Goal: Task Accomplishment & Management: Complete application form

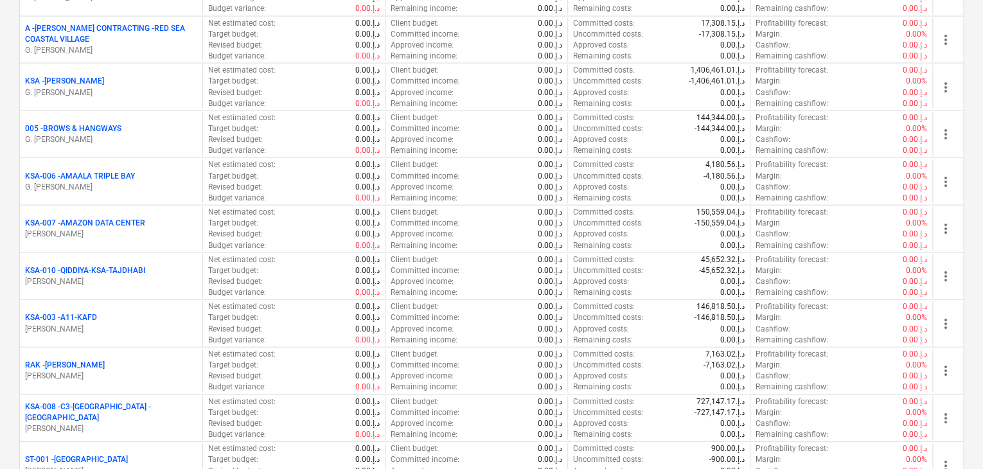
scroll to position [1541, 0]
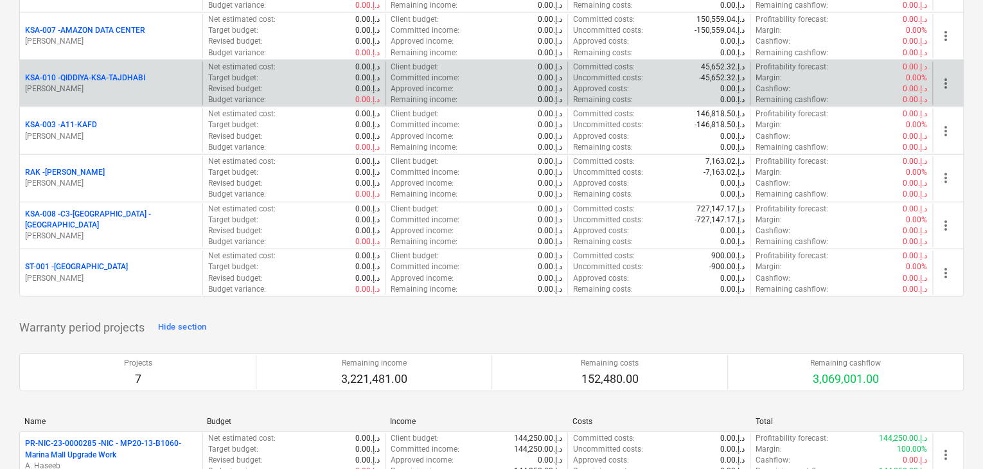
click at [126, 83] on p "[PERSON_NAME]" at bounding box center [111, 88] width 172 height 11
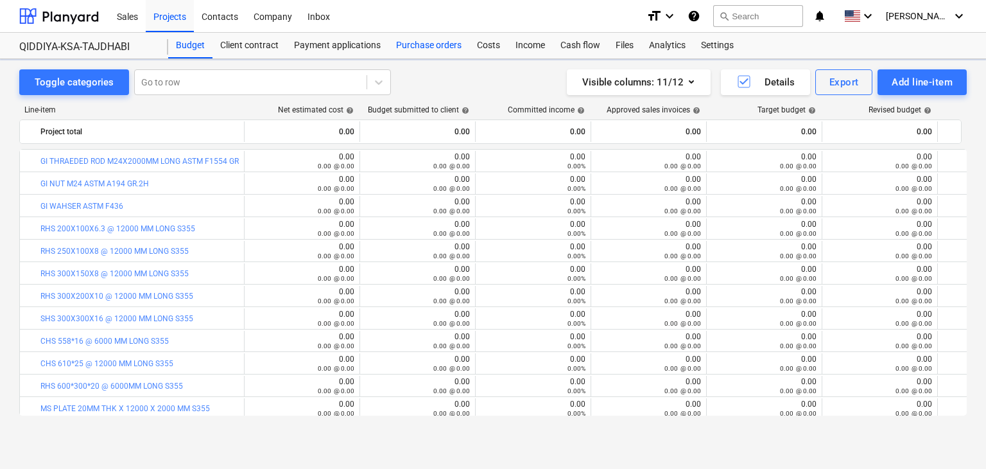
click at [428, 42] on div "Purchase orders" at bounding box center [429, 46] width 81 height 26
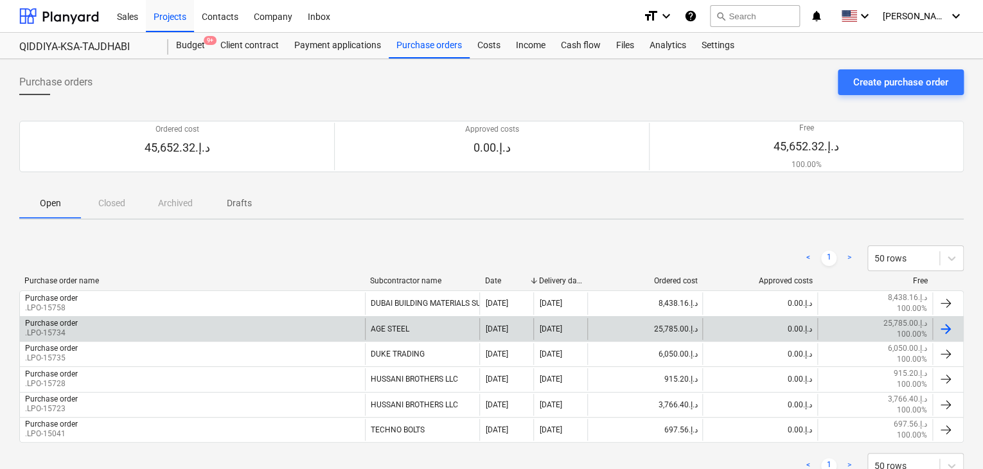
click at [85, 328] on div "Purchase order .LPO-15734" at bounding box center [192, 329] width 345 height 22
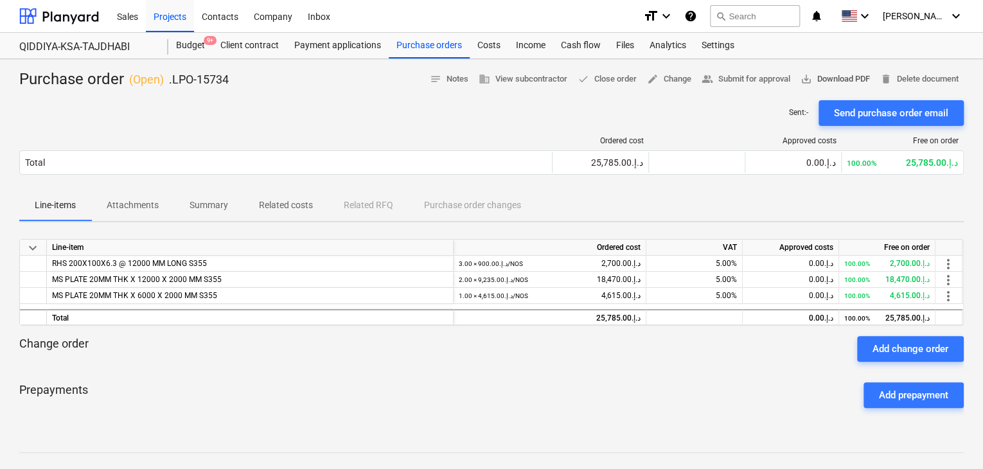
click at [825, 75] on span "save_alt Download PDF" at bounding box center [834, 79] width 69 height 15
click at [153, 25] on div "Projects" at bounding box center [170, 15] width 48 height 33
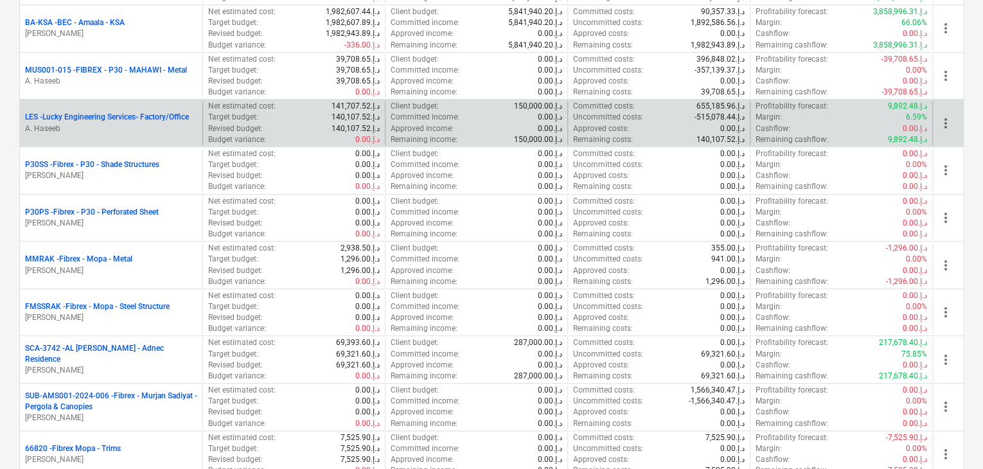
scroll to position [514, 0]
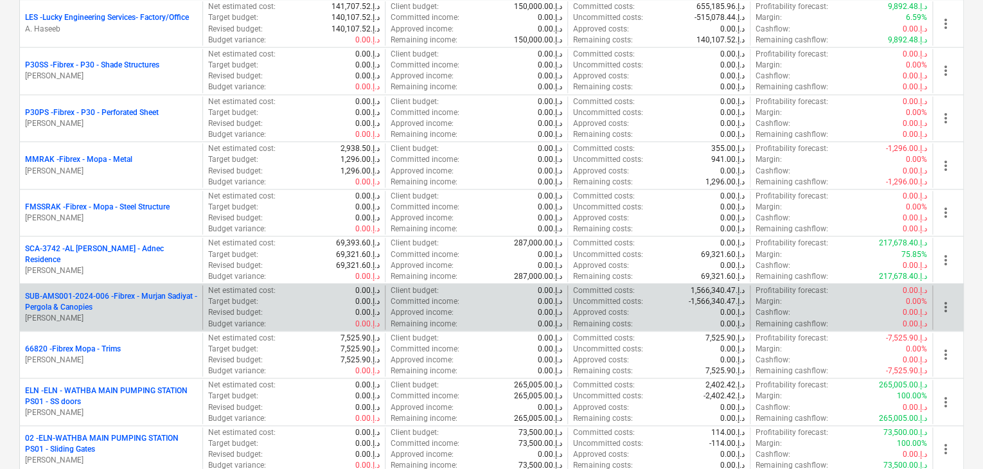
click at [92, 302] on p "SUB-AMS001-2024-006 - Fibrex - Murjan Sadiyat - Pergola & Canopies" at bounding box center [111, 302] width 172 height 22
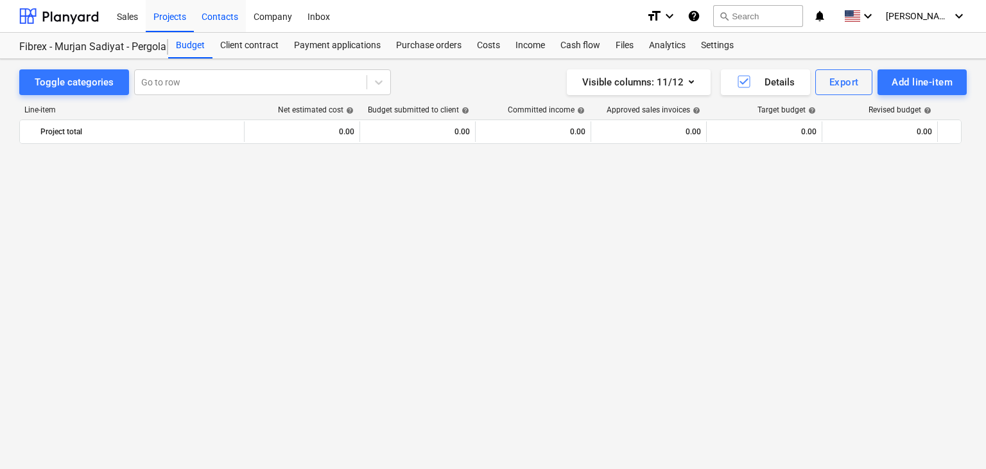
scroll to position [9466, 0]
click at [913, 85] on div "Add line-item" at bounding box center [922, 82] width 61 height 17
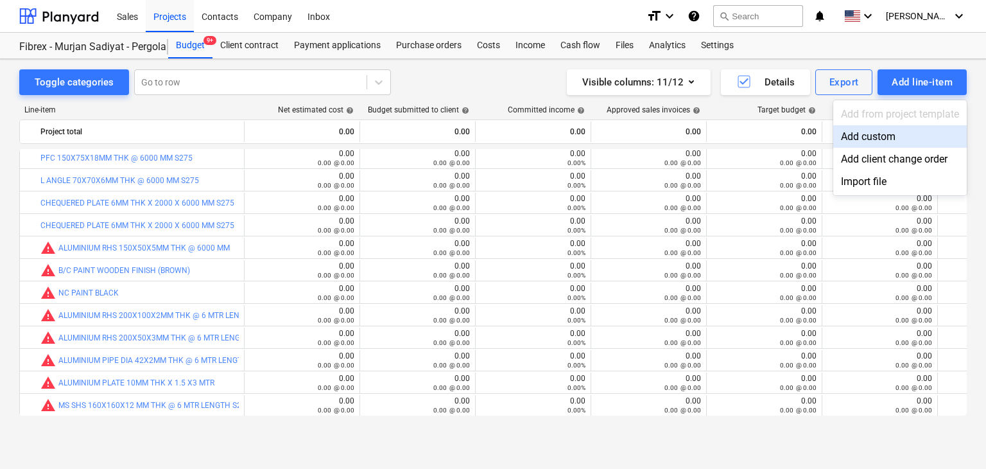
click at [885, 133] on div "Add custom" at bounding box center [901, 136] width 134 height 22
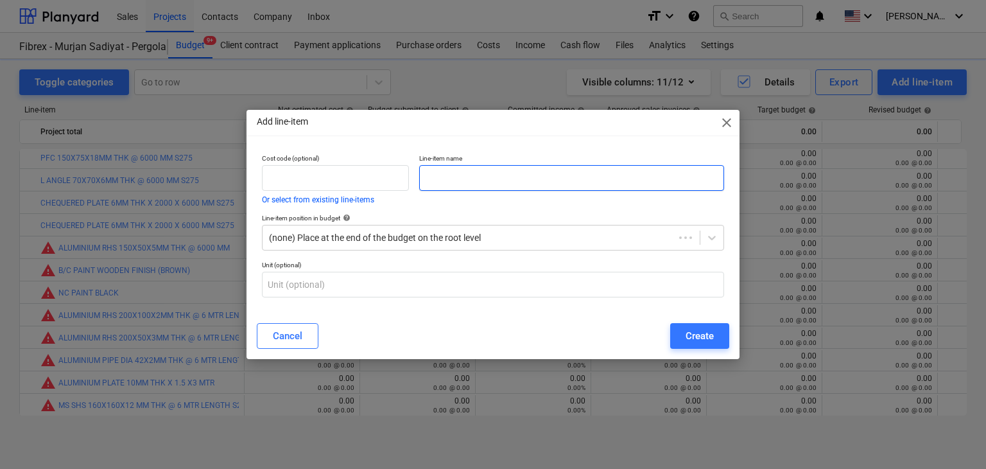
click at [512, 181] on input "text" at bounding box center [571, 178] width 305 height 26
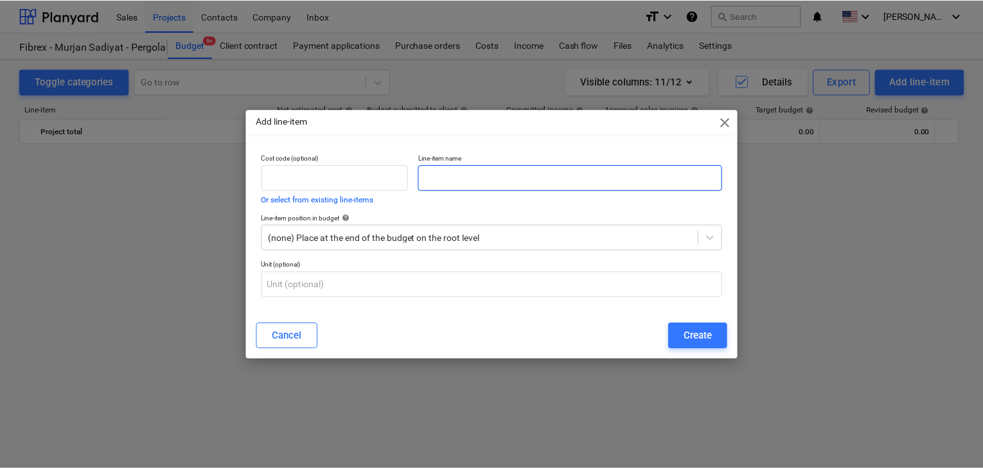
scroll to position [9466, 0]
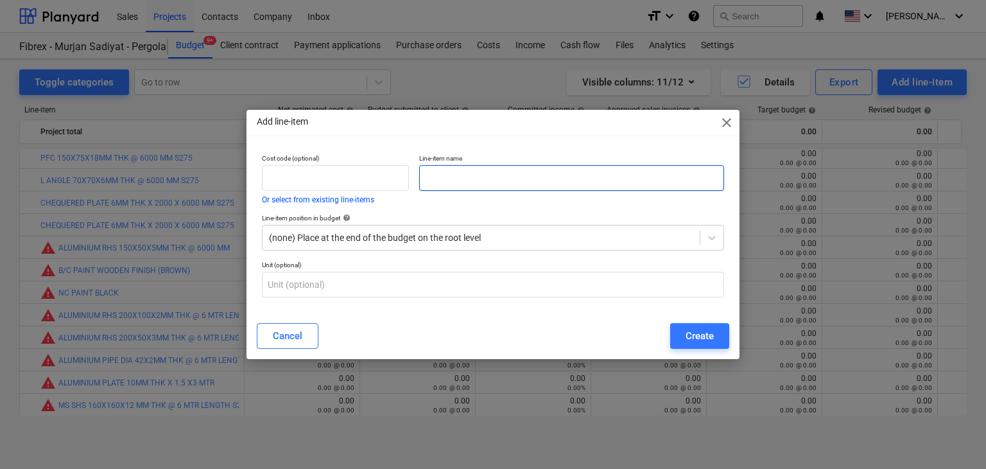
paste input "MS PLATE 16MM THK X 4 X 8 S275"
type input "MS PLATE 16MM THK X 4 X 8 S275"
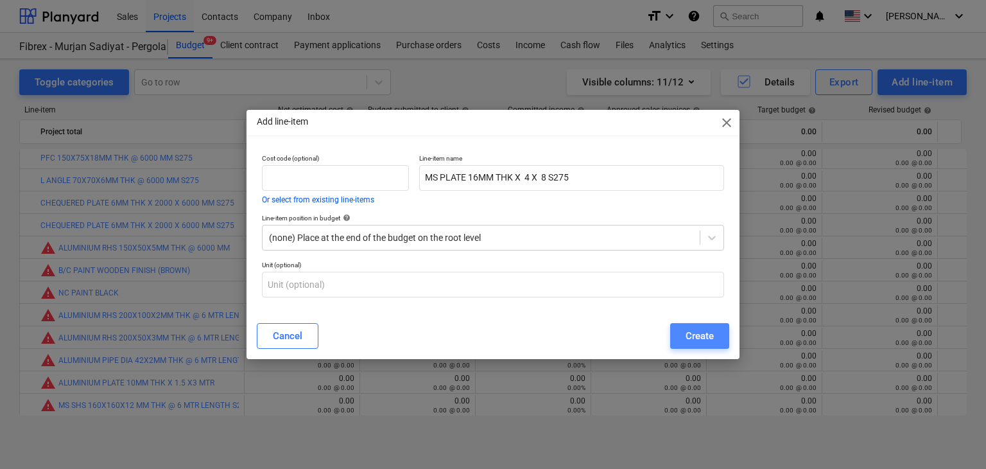
click at [699, 337] on div "Create" at bounding box center [700, 336] width 28 height 17
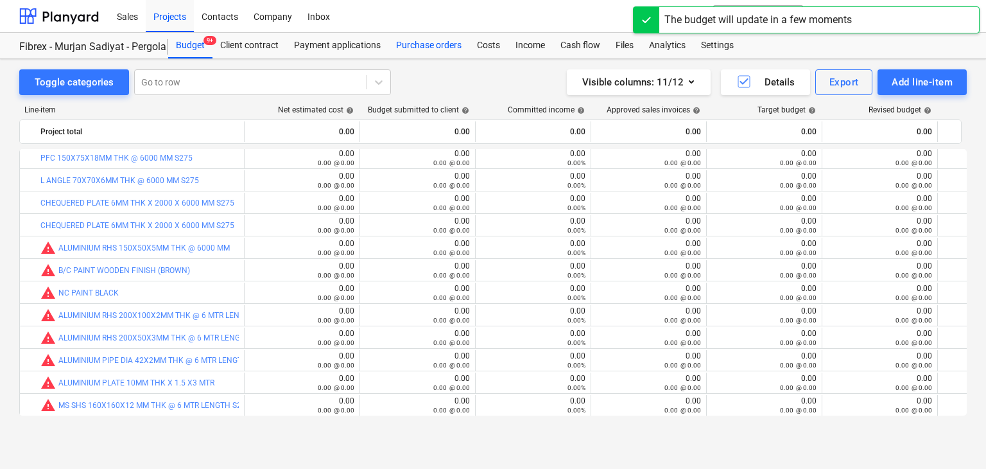
click at [421, 44] on div "Purchase orders" at bounding box center [429, 46] width 81 height 26
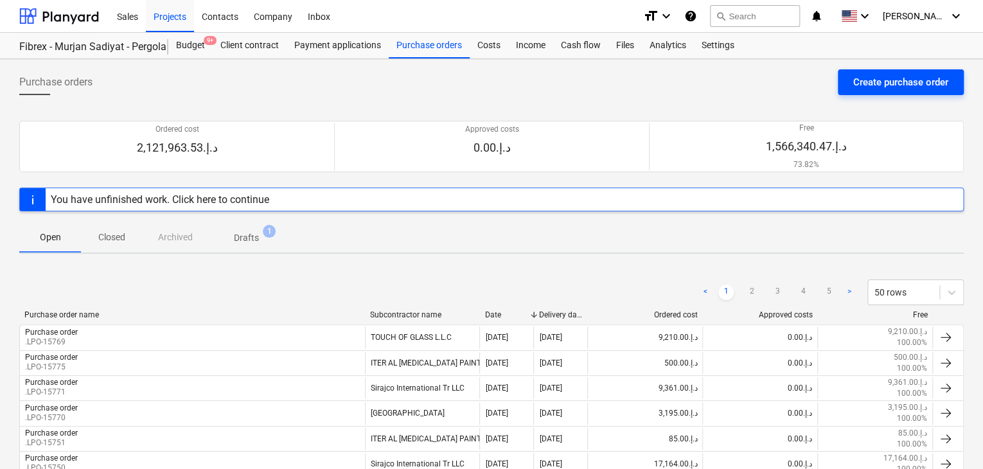
click at [896, 81] on div "Create purchase order" at bounding box center [900, 82] width 95 height 17
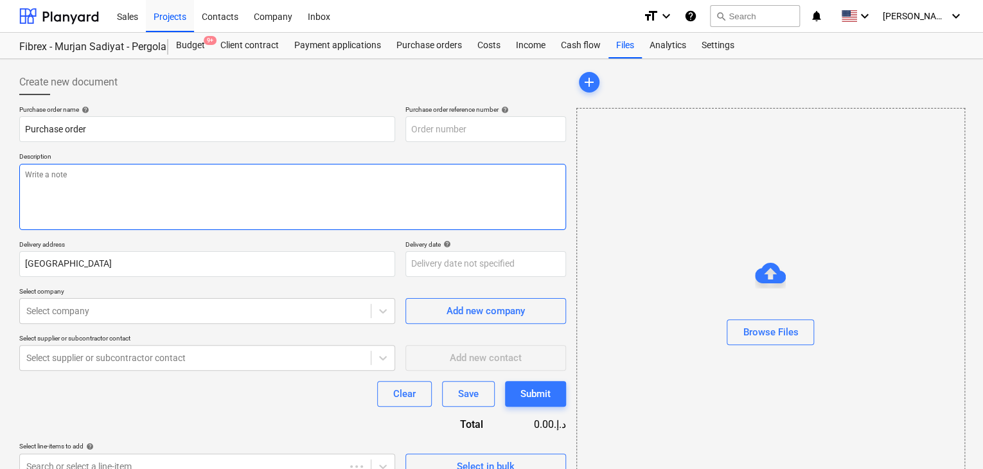
type textarea "x"
type input "SUB-AMS001-2024-006-PO-266"
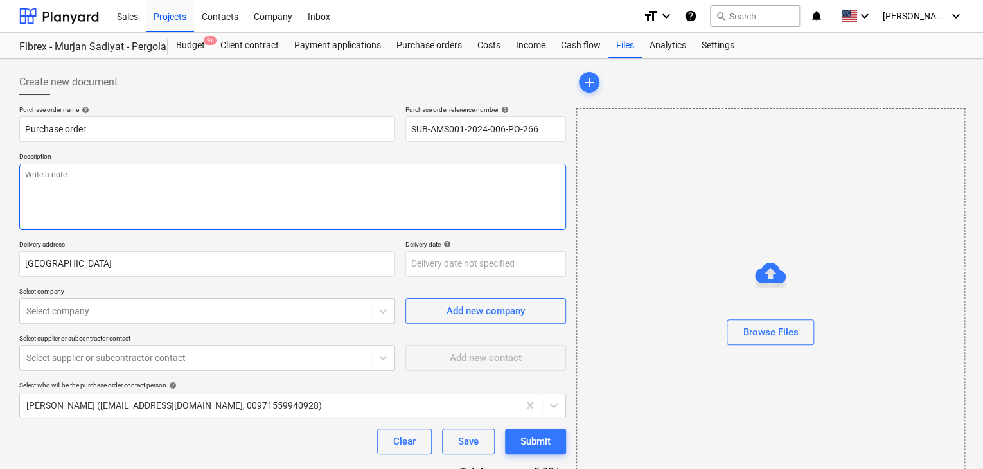
click at [460, 164] on textarea at bounding box center [292, 197] width 546 height 66
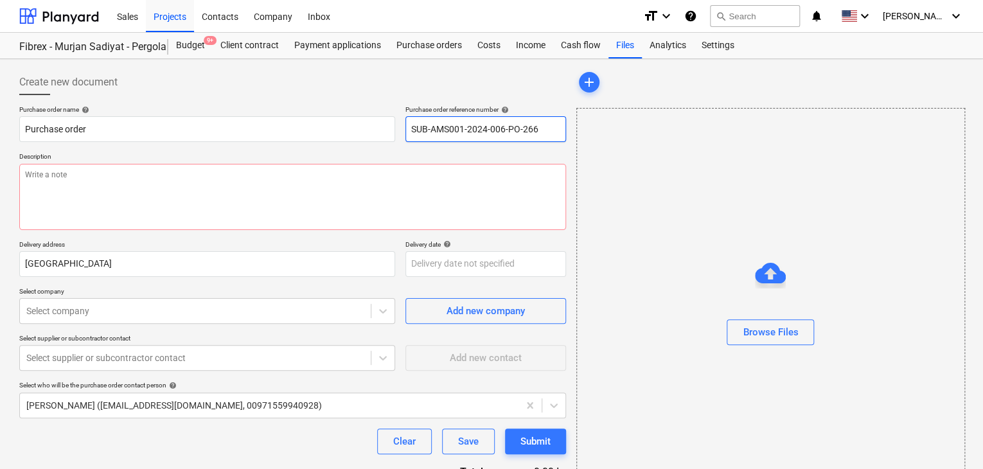
drag, startPoint x: 547, startPoint y: 127, endPoint x: 333, endPoint y: 104, distance: 215.0
click at [333, 104] on div "Create new document Purchase order name help Purchase order Purchase order refe…" at bounding box center [292, 297] width 546 height 457
type textarea "x"
type input "."
type textarea "x"
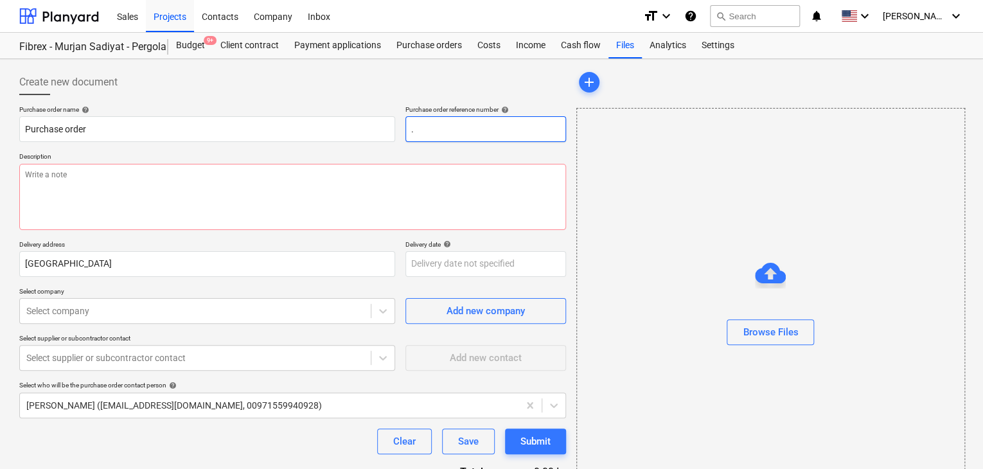
type input ".L"
type textarea "x"
type input ".LP"
type textarea "x"
type input ".LPO"
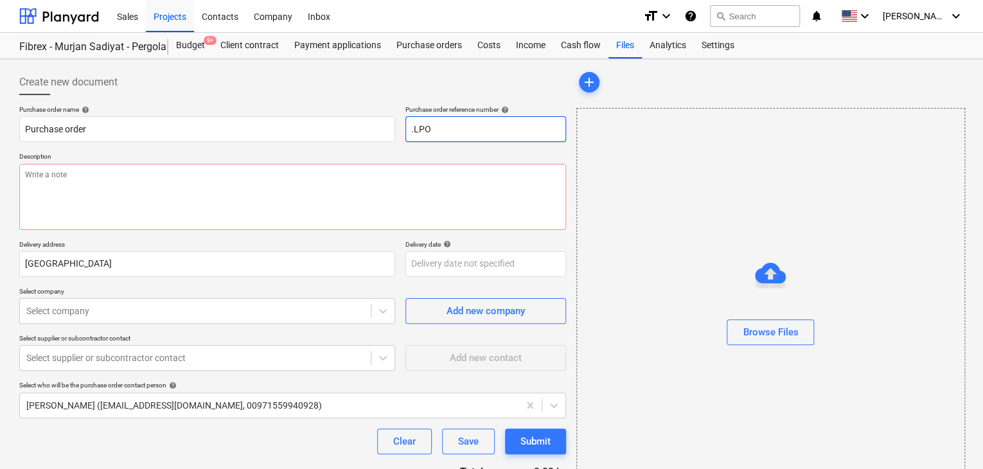
type textarea "x"
type input ".LPO-"
type textarea "x"
type input ".LPO-1"
type textarea "x"
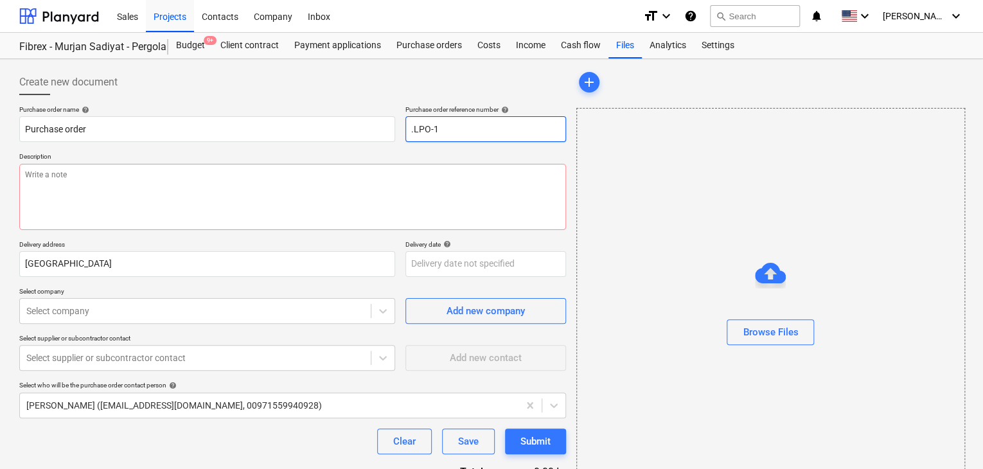
type input ".LPO-15"
type textarea "x"
type input ".LPO-157"
type textarea "x"
type input ".LPO-1577"
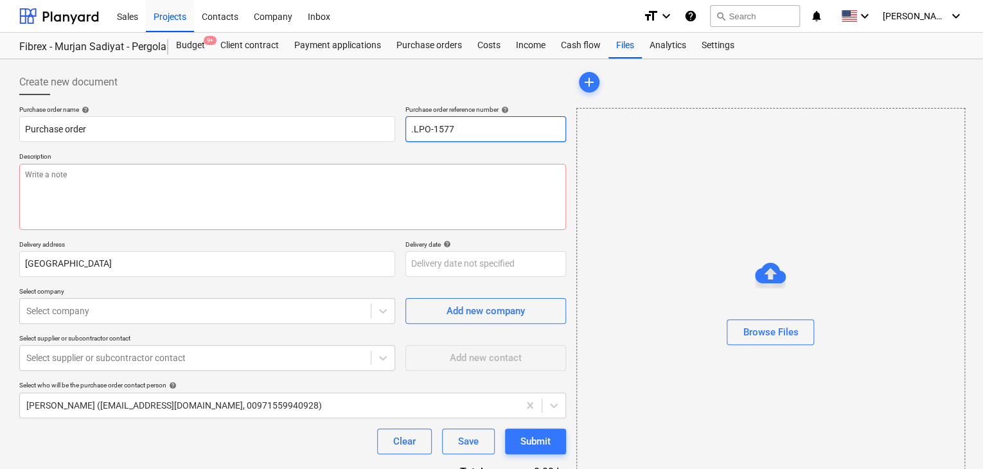
type textarea "x"
type input ".LPO-15777"
click at [319, 154] on p "Description" at bounding box center [292, 157] width 546 height 11
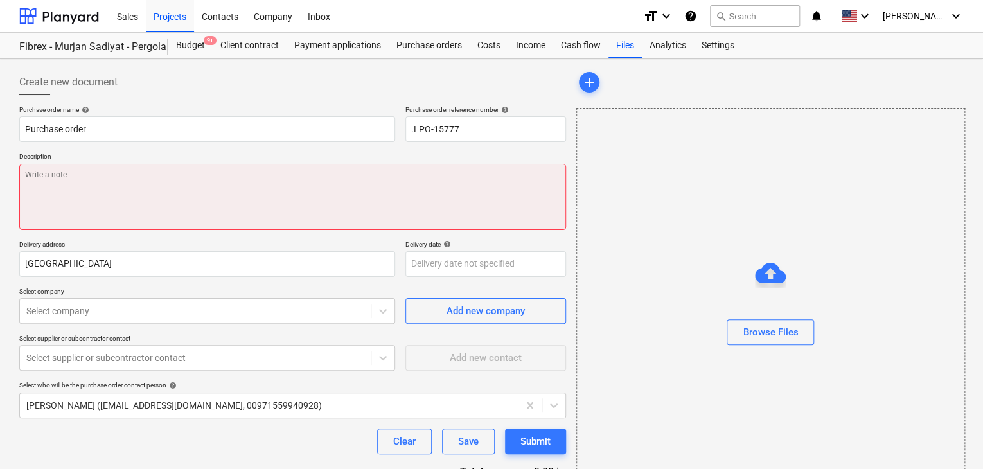
click at [276, 196] on textarea at bounding box center [292, 197] width 546 height 66
type textarea "x"
type textarea "1"
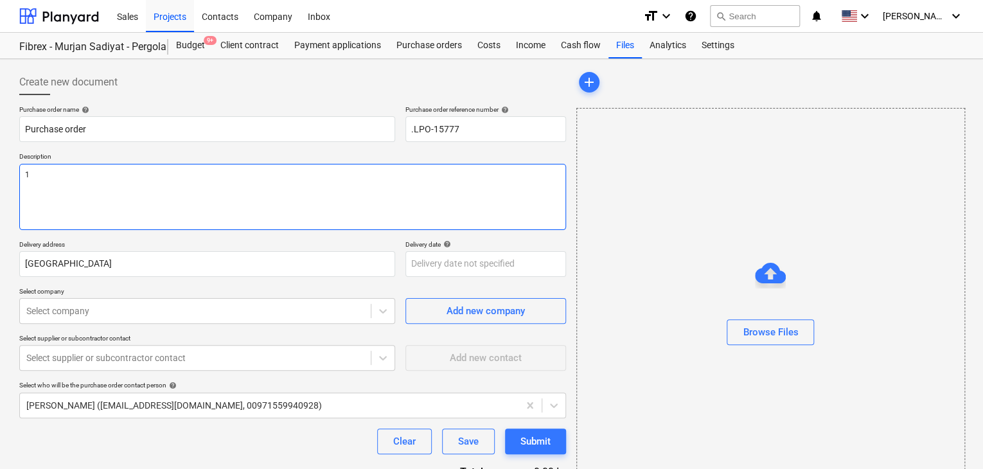
type textarea "x"
type textarea "15"
type textarea "x"
type textarea "15/"
type textarea "x"
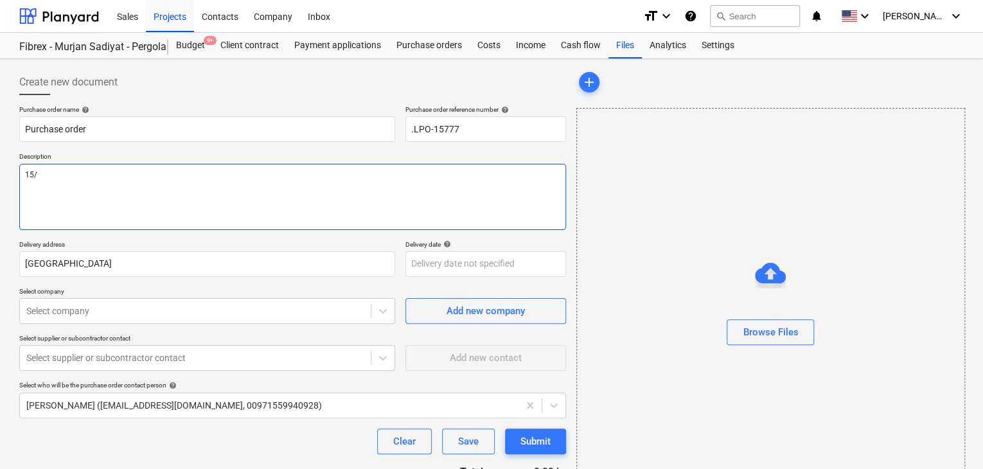
type textarea "15/O"
type textarea "x"
type textarea "15/OC"
type textarea "x"
type textarea "15/OCT"
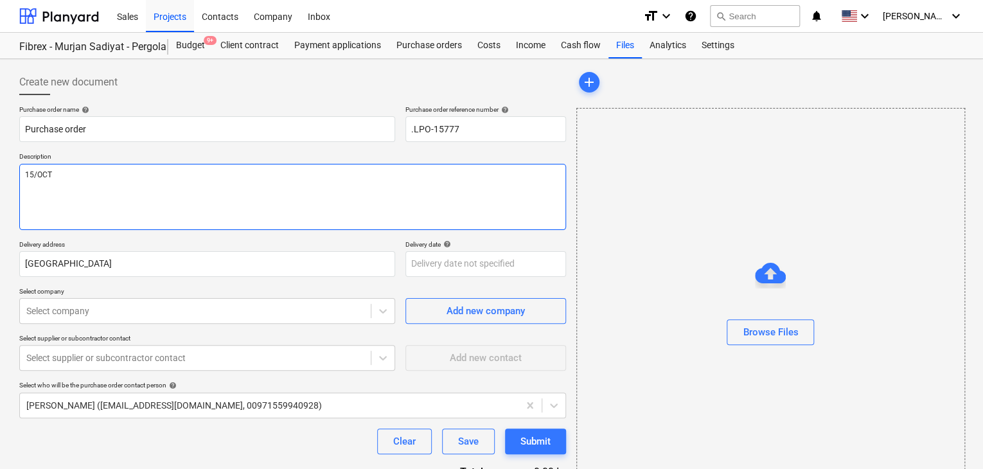
type textarea "x"
type textarea "15/OCT/"
type textarea "x"
type textarea "15/[DATE]"
type textarea "x"
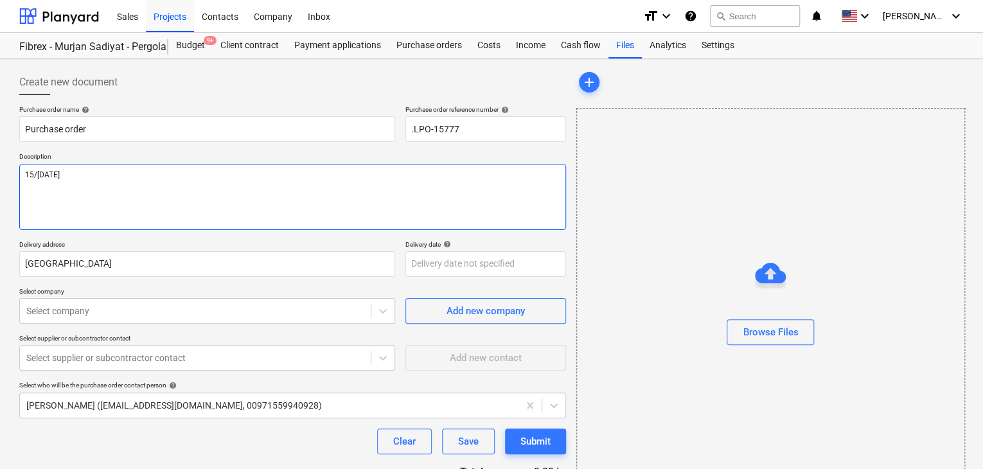
type textarea "[DATE]"
type textarea "x"
type textarea "[DATE]"
type textarea "x"
type textarea "[DATE]"
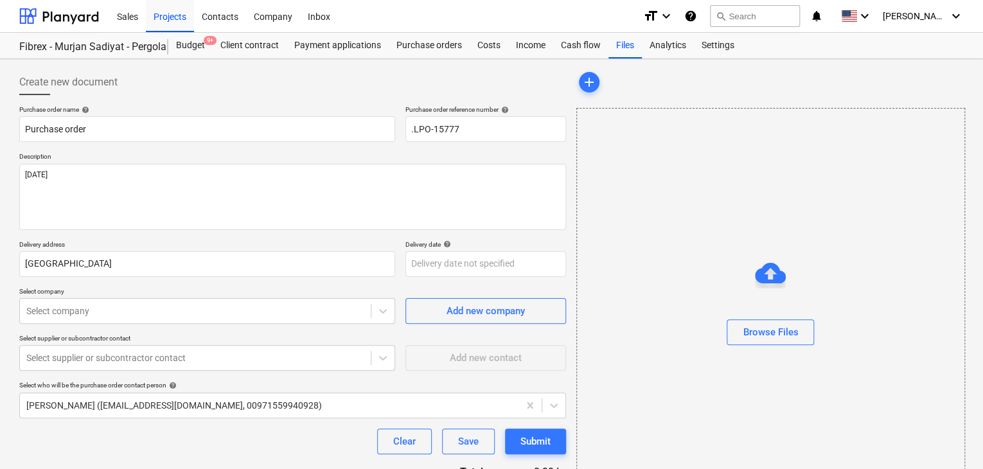
click at [67, 278] on div "Purchase order name help Purchase order Purchase order reference number help .L…" at bounding box center [292, 315] width 546 height 421
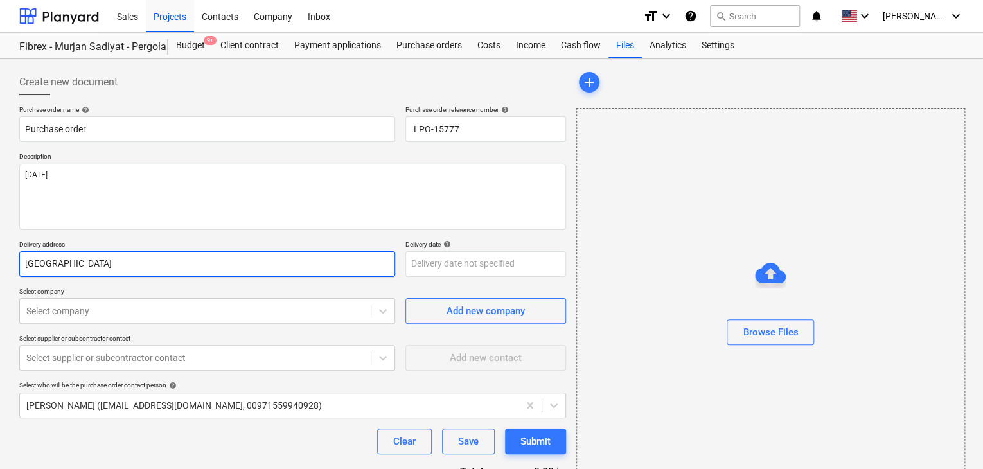
click at [85, 256] on input "[GEOGRAPHIC_DATA]" at bounding box center [207, 264] width 376 height 26
type textarea "x"
type input "Abu Dha"
type textarea "x"
type input "Abu Dh"
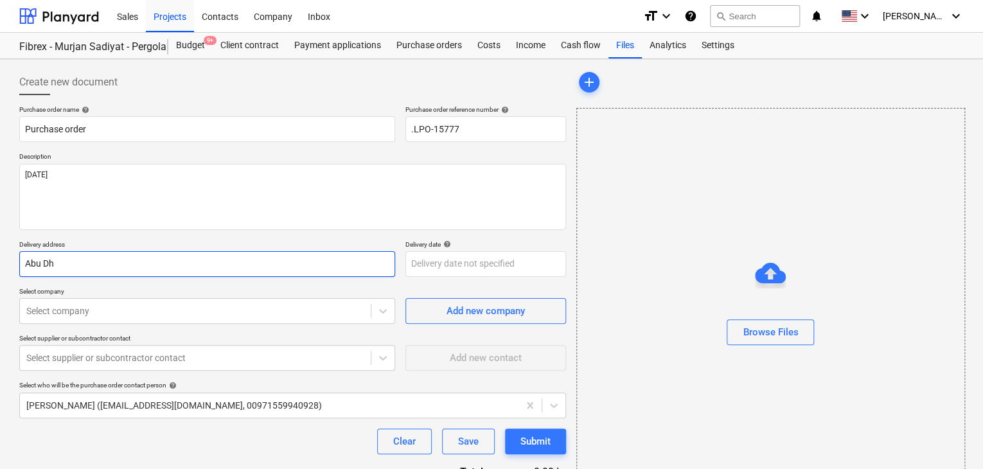
type textarea "x"
type input "Abu D"
type textarea "x"
type input "Abu"
type textarea "x"
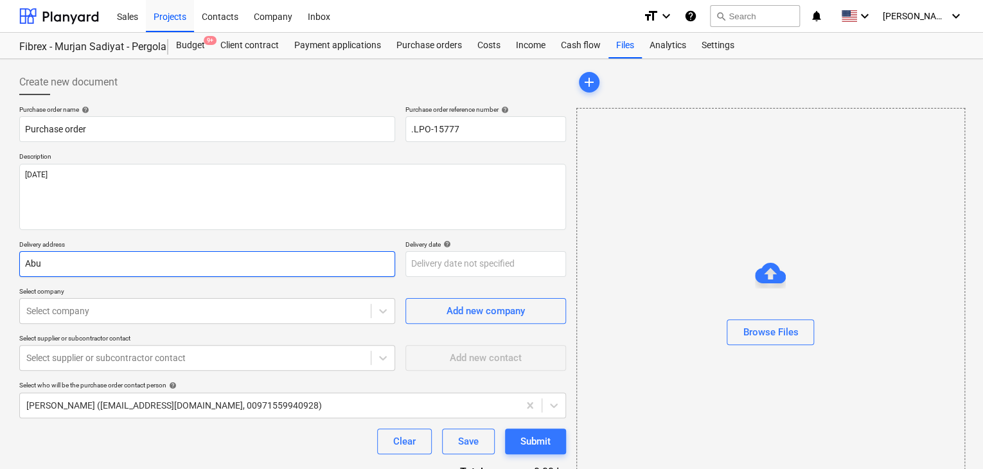
type input "Abu"
type textarea "x"
type input "A"
type textarea "x"
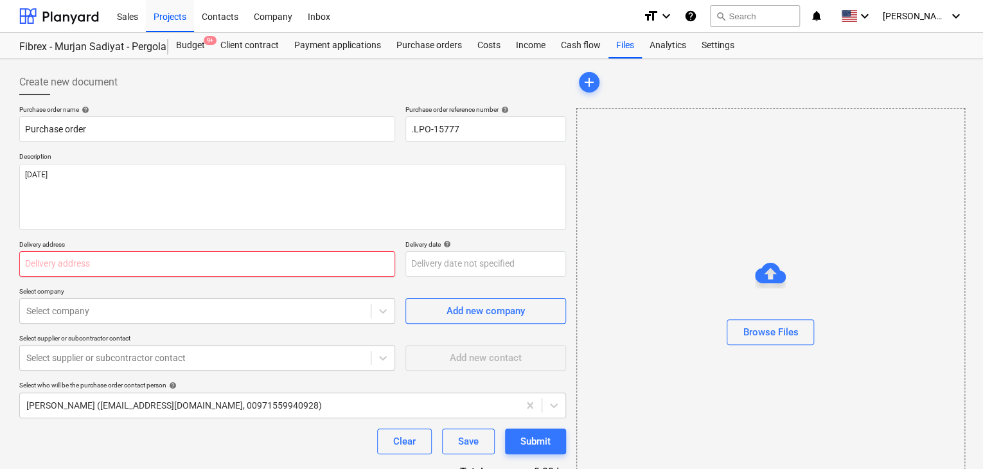
type textarea "x"
type input "L"
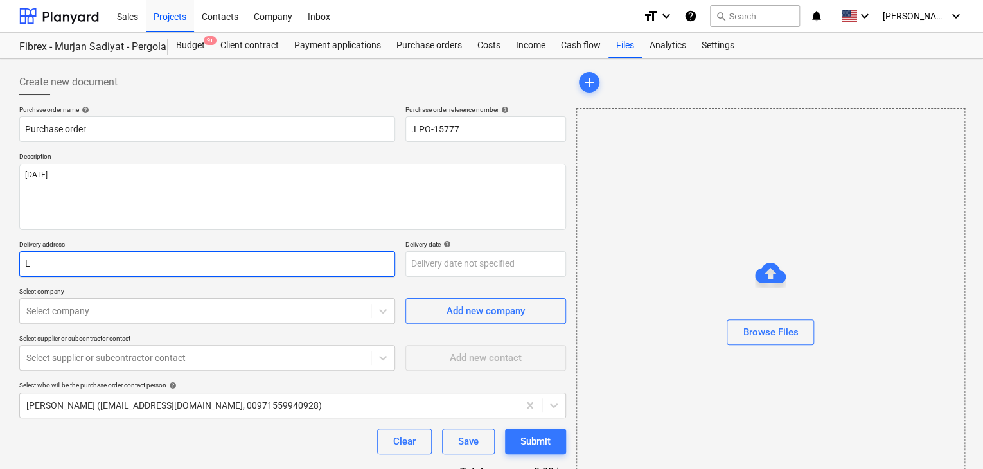
type textarea "x"
type input "LU"
type textarea "x"
type input "LUC"
type textarea "x"
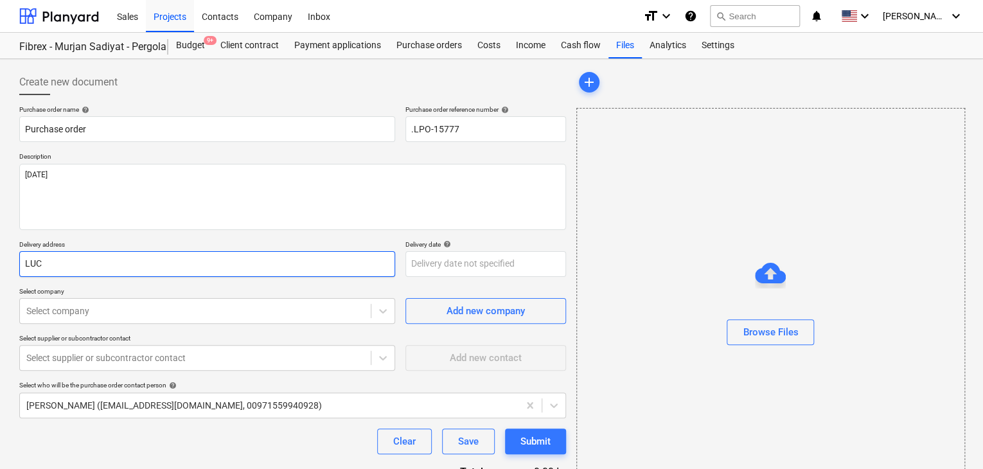
type input "LUCK"
type textarea "x"
type input "LUCKY"
type textarea "x"
type input "LUCKY"
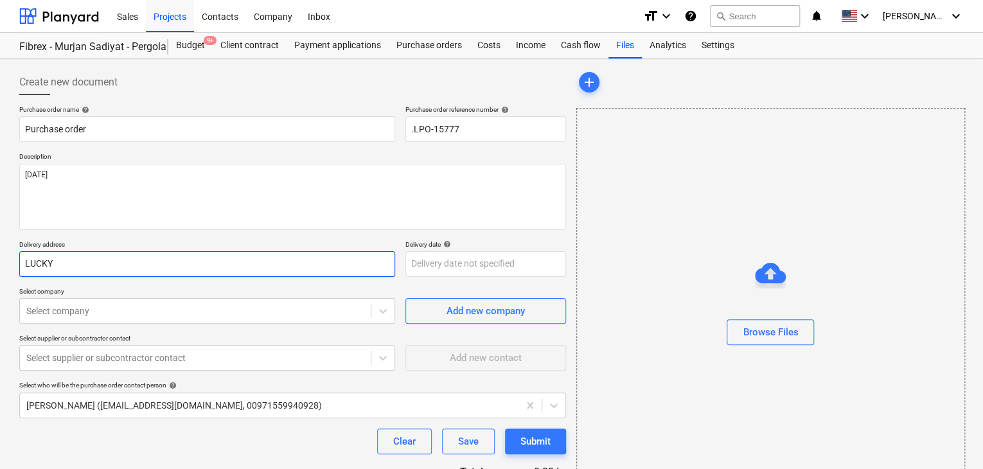
type textarea "x"
type input "LUCKY E"
type textarea "x"
type input "LUCKY EN"
type textarea "x"
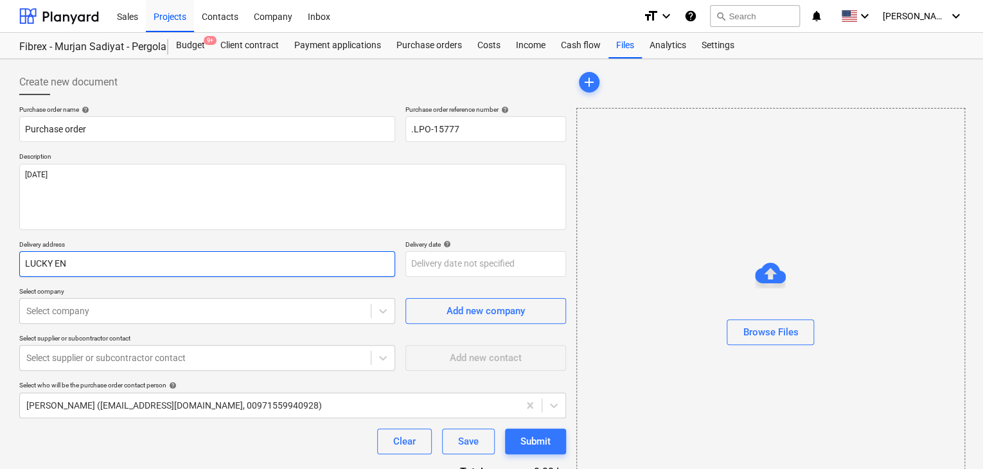
type input "LUCKY ENG"
type textarea "x"
type input "LUCKY ENGI"
type textarea "x"
type input "LUCKY ENGIN"
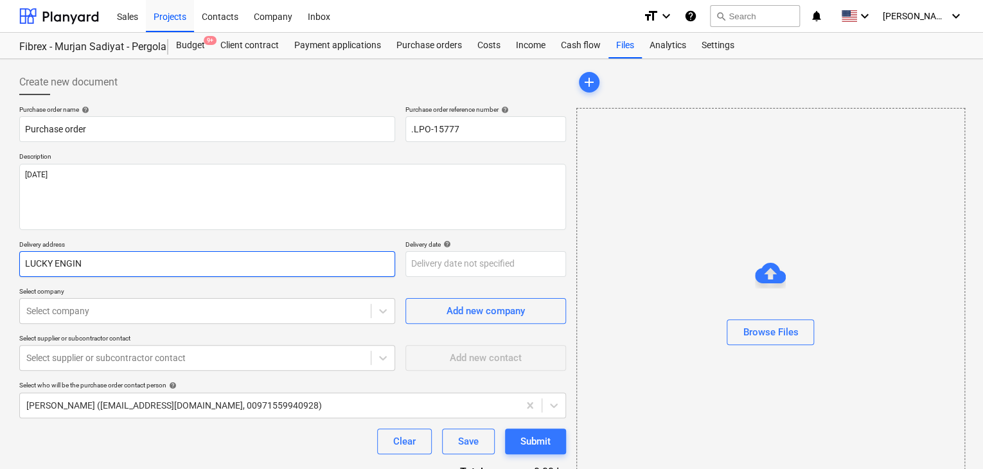
type textarea "x"
type input "LUCKY ENGINE"
type textarea "x"
type input "LUCKY ENGINEE"
type textarea "x"
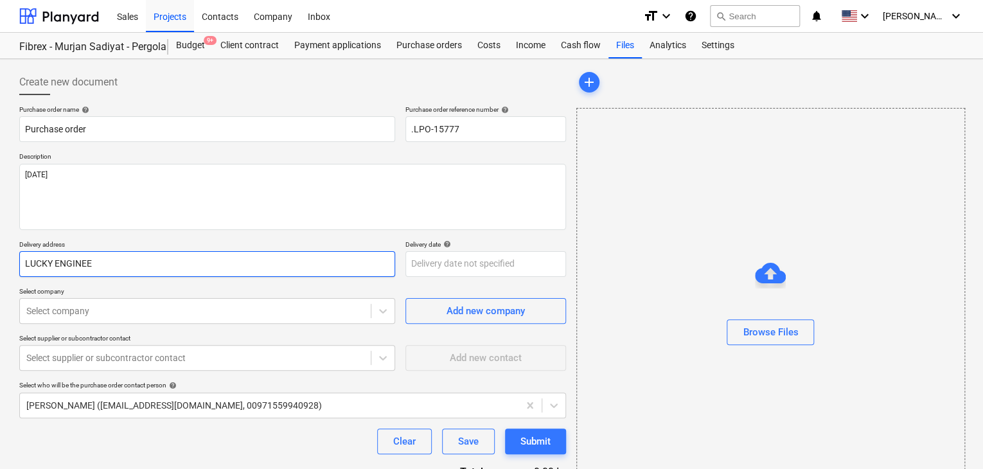
type input "LUCKY ENGINEER"
type textarea "x"
type input "LUCKY ENGINEERI"
type textarea "x"
type input "LUCKY ENGINEERIN"
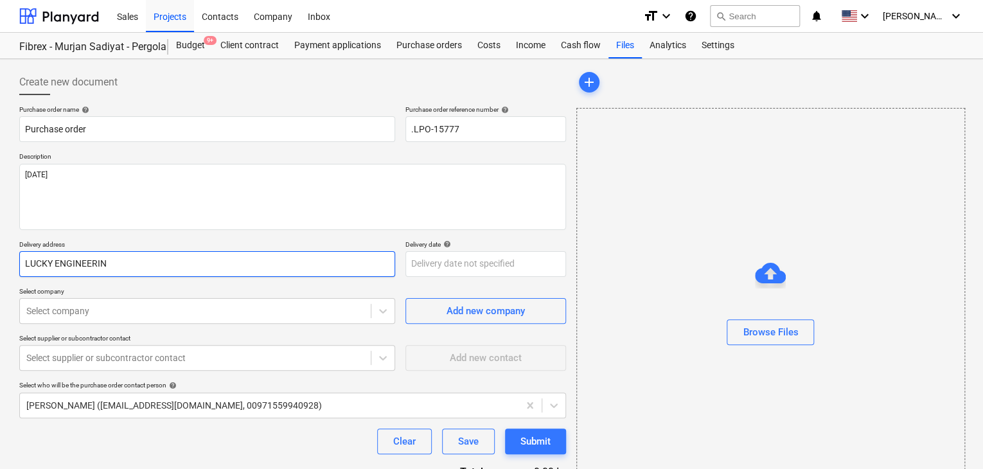
type textarea "x"
type input "LUCKY ENGINEERING"
type textarea "x"
type input "LUCKY ENGINEERING"
type textarea "x"
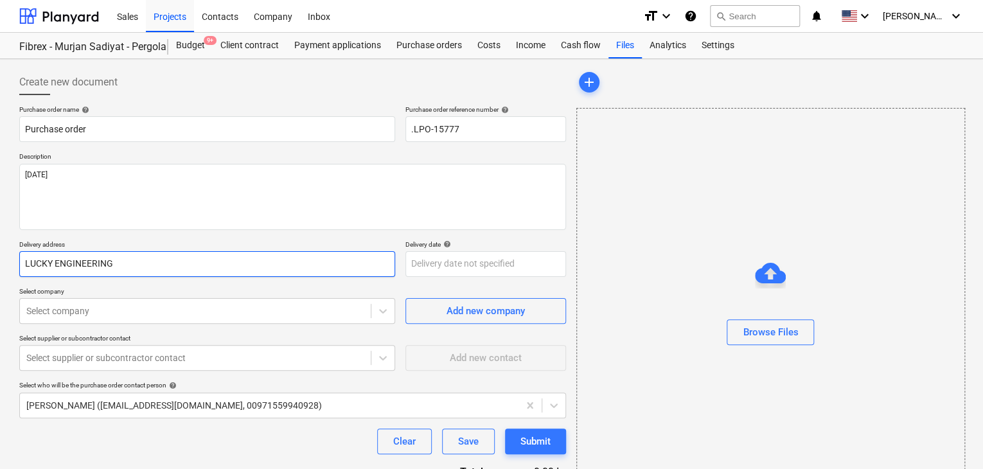
type input "LUCKY ENGINEERING S"
type textarea "x"
type input "LUCKY ENGINEERING SE"
type textarea "x"
type input "LUCKY ENGINEERING SER"
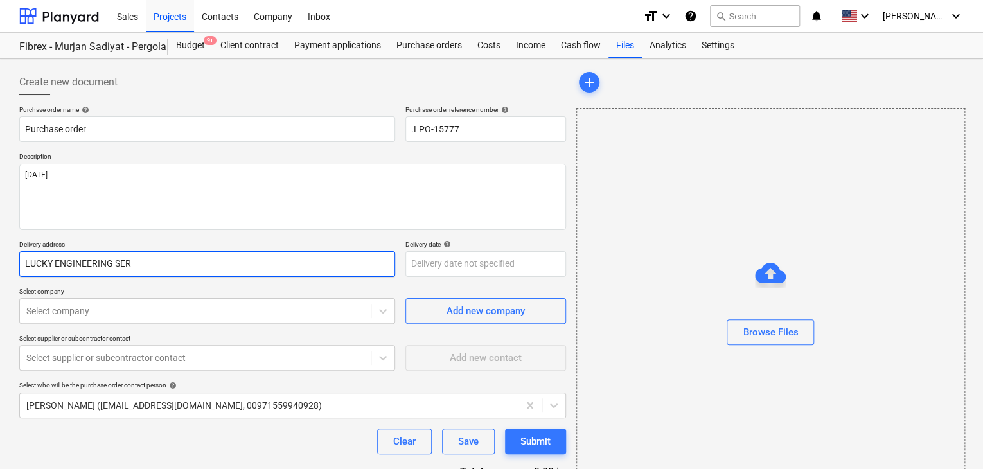
type textarea "x"
type input "LUCKY ENGINEERING SERV"
type textarea "x"
type input "LUCKY ENGINEERING SERVI"
type textarea "x"
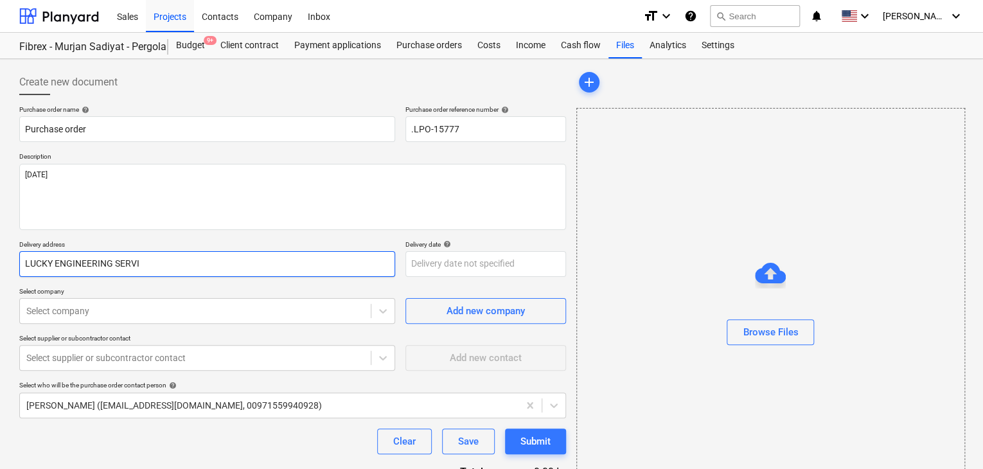
type input "LUCKY ENGINEERING SERVIC"
type textarea "x"
type input "LUCKY ENGINEERING SERVICE"
type textarea "x"
type input "LUCKY ENGINEERING SERVICES"
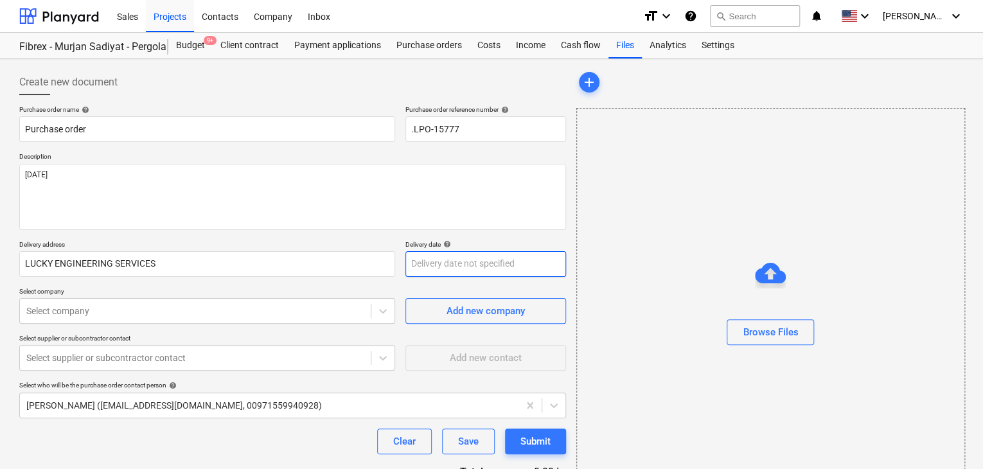
click at [430, 273] on body "Sales Projects Contacts Company Inbox format_size keyboard_arrow_down help sear…" at bounding box center [491, 234] width 983 height 469
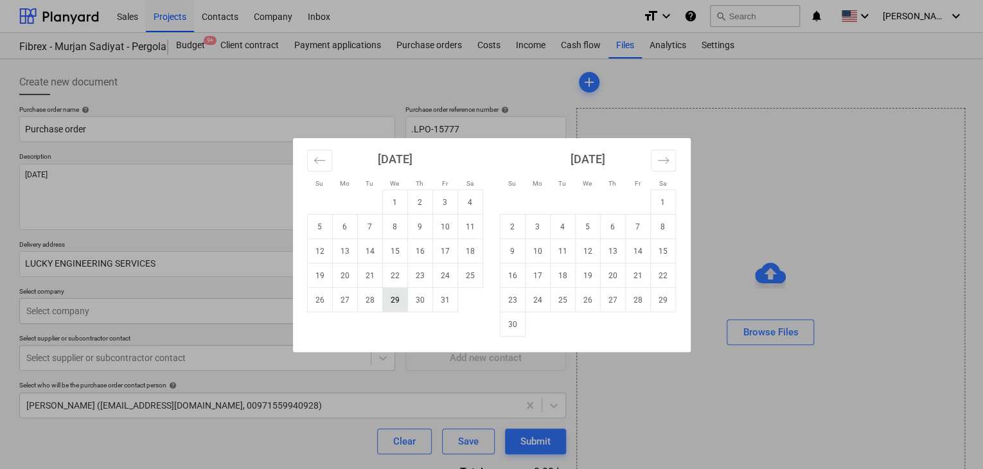
click at [406, 298] on td "29" at bounding box center [394, 300] width 25 height 24
type textarea "x"
type input "[DATE]"
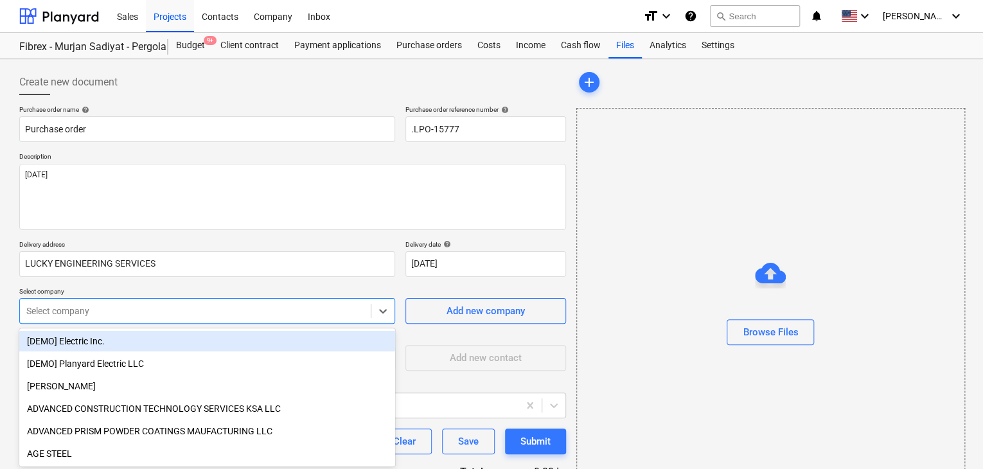
scroll to position [60, 0]
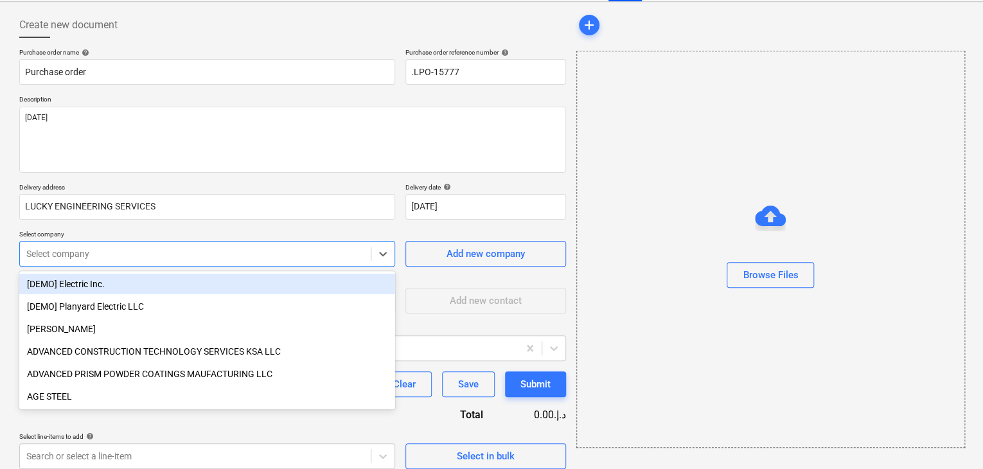
click at [132, 309] on body "Sales Projects Contacts Company Inbox format_size keyboard_arrow_down help sear…" at bounding box center [491, 177] width 983 height 469
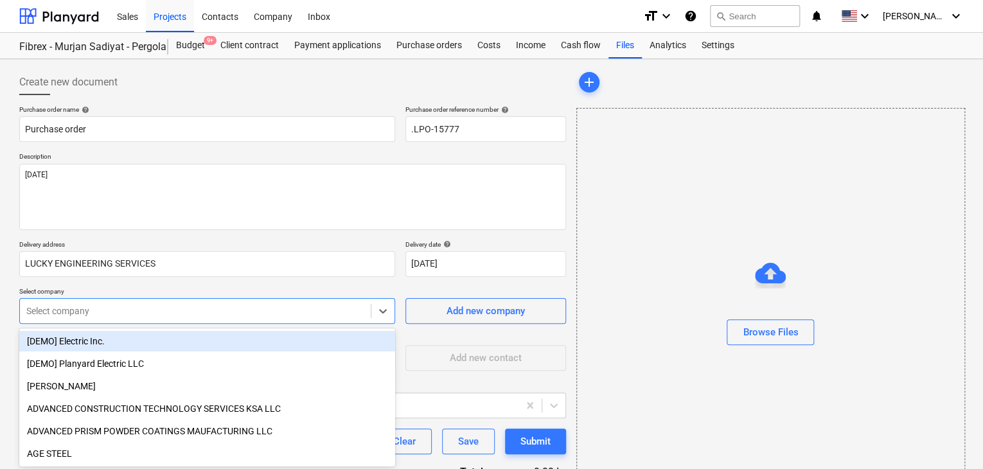
scroll to position [64, 0]
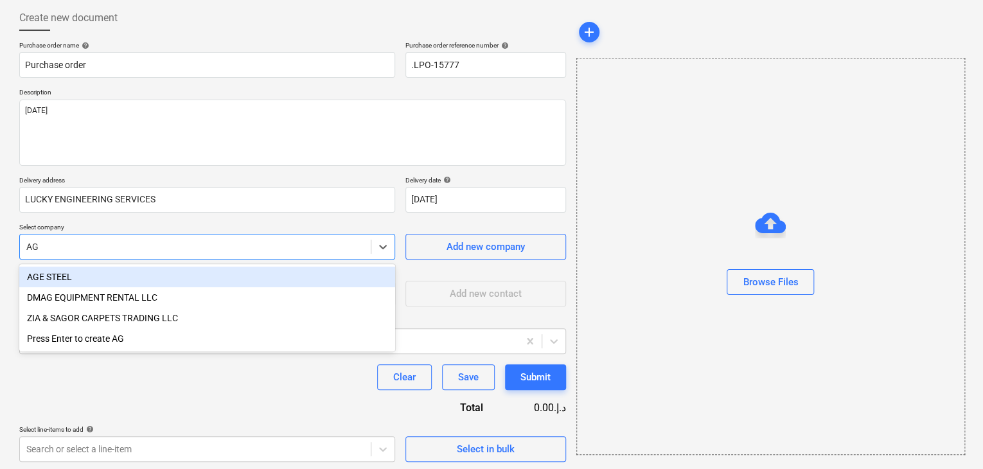
type input "A"
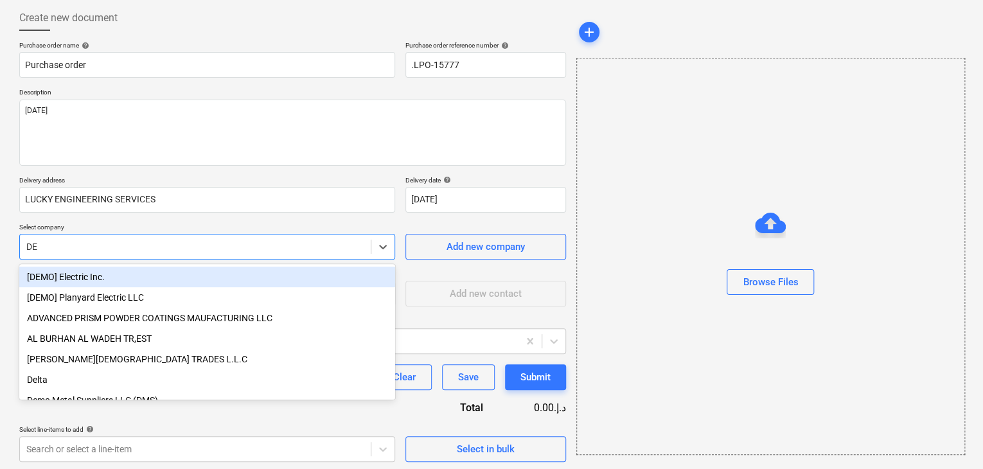
type input "DES"
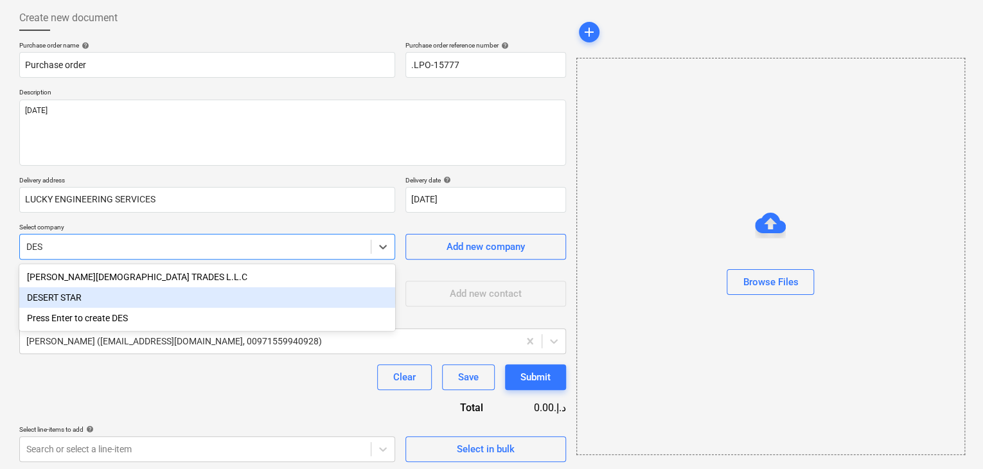
click at [106, 305] on div "DESERT STAR" at bounding box center [207, 297] width 376 height 21
type textarea "x"
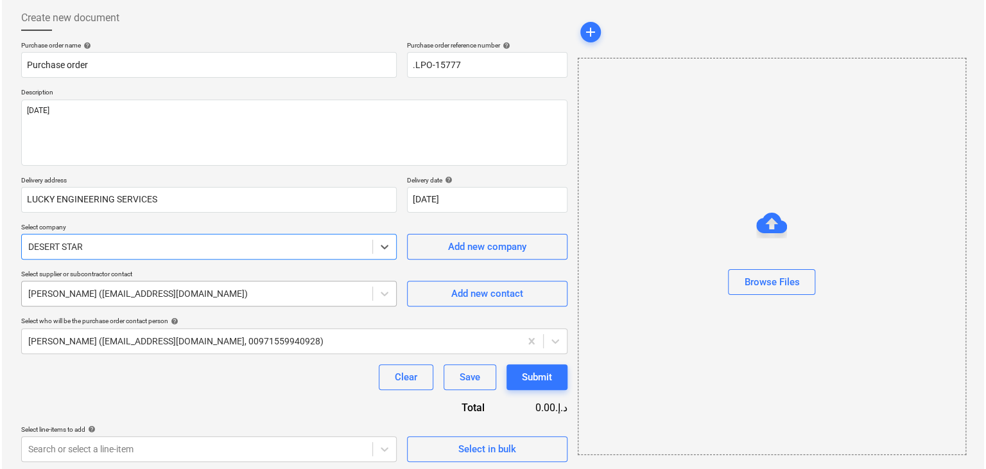
scroll to position [67, 0]
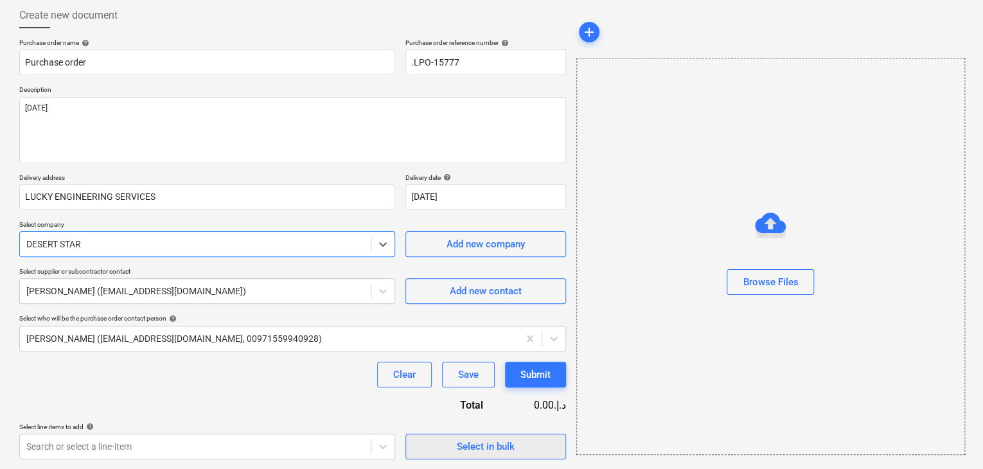
click at [458, 450] on div "Select in bulk" at bounding box center [486, 446] width 58 height 17
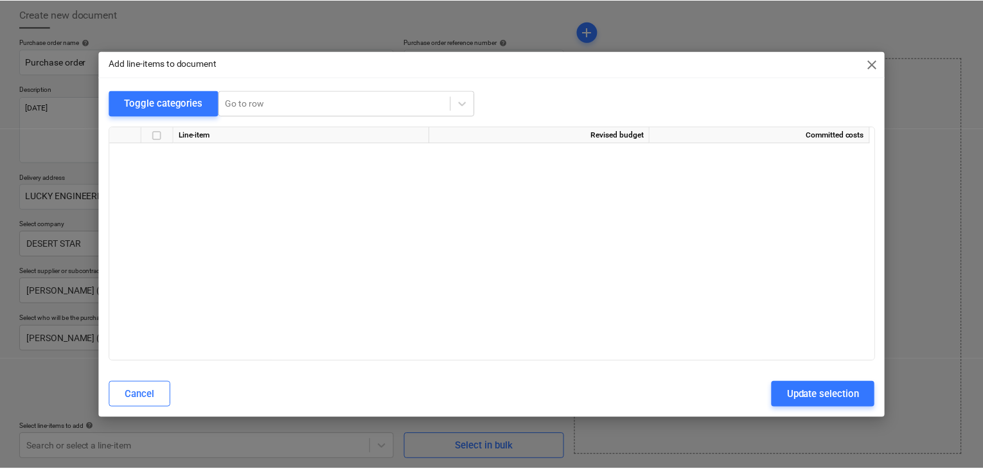
scroll to position [6863, 0]
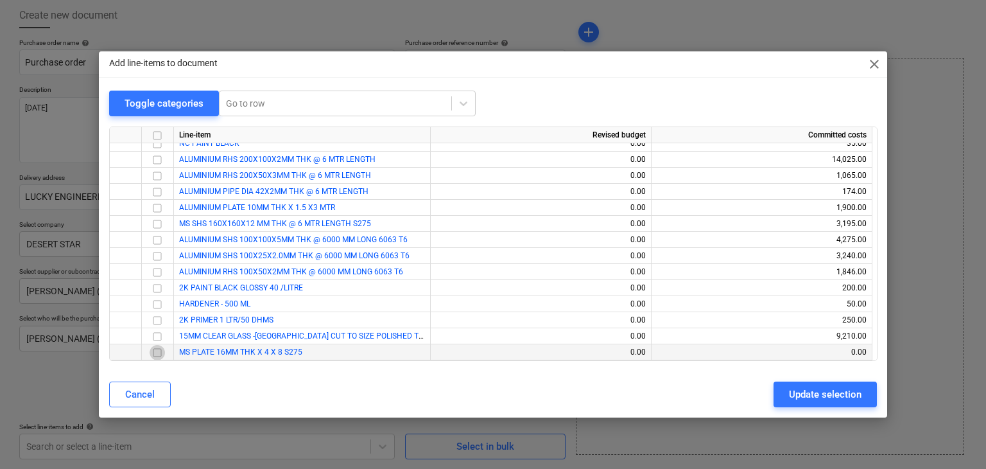
click at [159, 350] on input "checkbox" at bounding box center [157, 352] width 15 height 15
drag, startPoint x: 814, startPoint y: 399, endPoint x: 491, endPoint y: 395, distance: 323.7
click at [813, 399] on div "Update selection" at bounding box center [825, 394] width 73 height 17
type textarea "x"
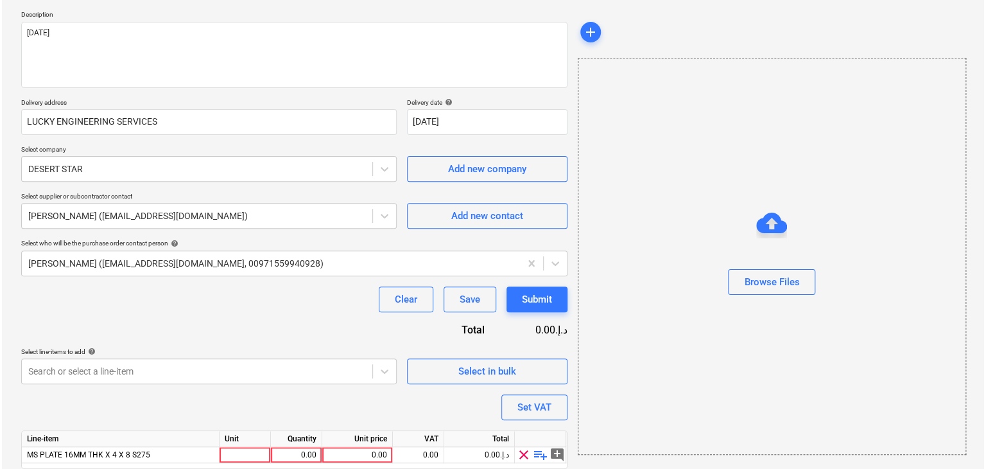
scroll to position [188, 0]
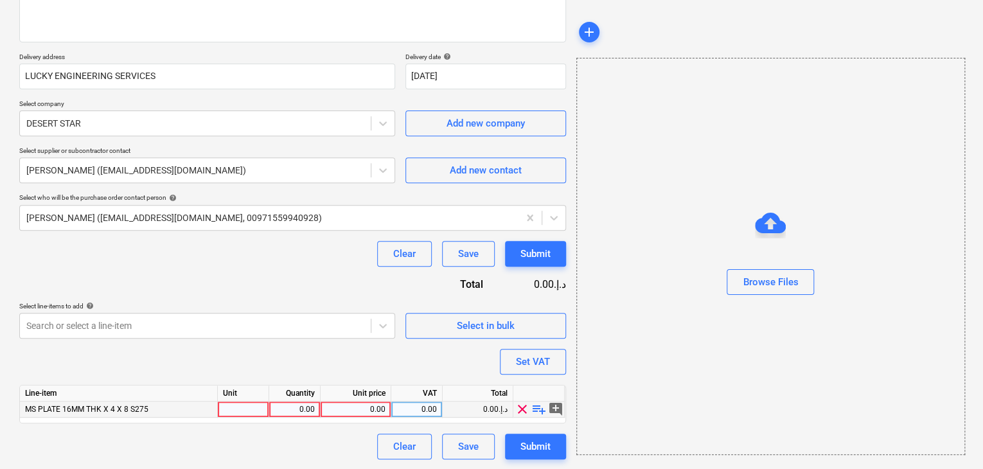
click at [232, 402] on div at bounding box center [243, 409] width 51 height 16
type input "NOS"
type textarea "x"
click at [276, 404] on div "0.00" at bounding box center [294, 409] width 40 height 16
type input "3"
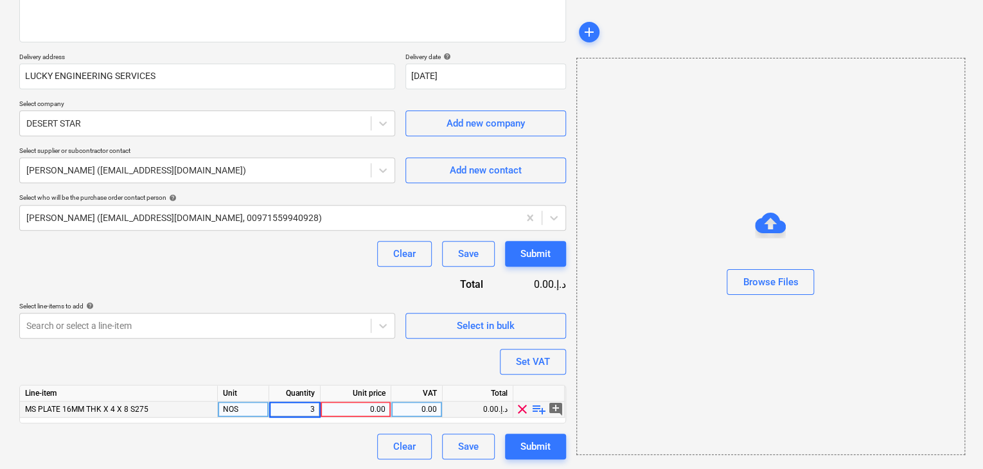
type textarea "x"
click at [375, 413] on div "0.00" at bounding box center [356, 409] width 60 height 16
type input "900"
type textarea "x"
drag, startPoint x: 672, startPoint y: 360, endPoint x: 529, endPoint y: 360, distance: 143.2
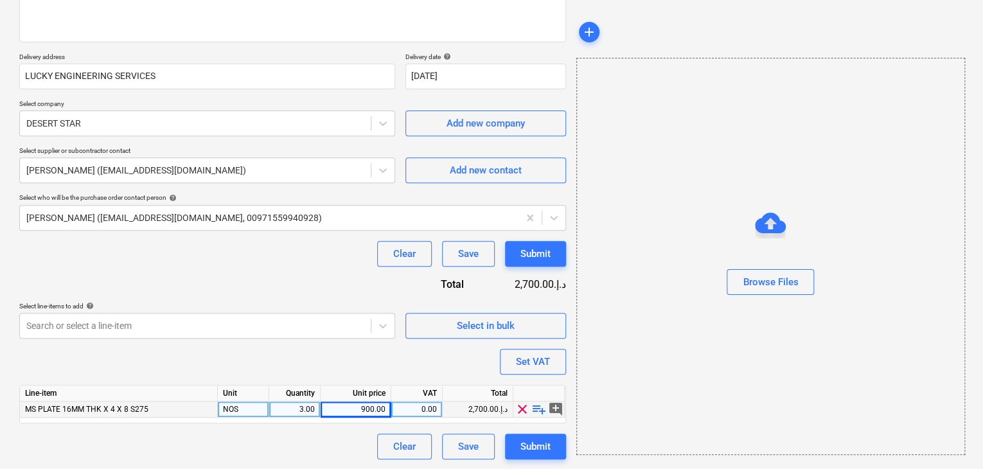
click at [668, 360] on div "Browse Files" at bounding box center [770, 256] width 389 height 397
click at [529, 360] on div "Set VAT" at bounding box center [533, 361] width 34 height 17
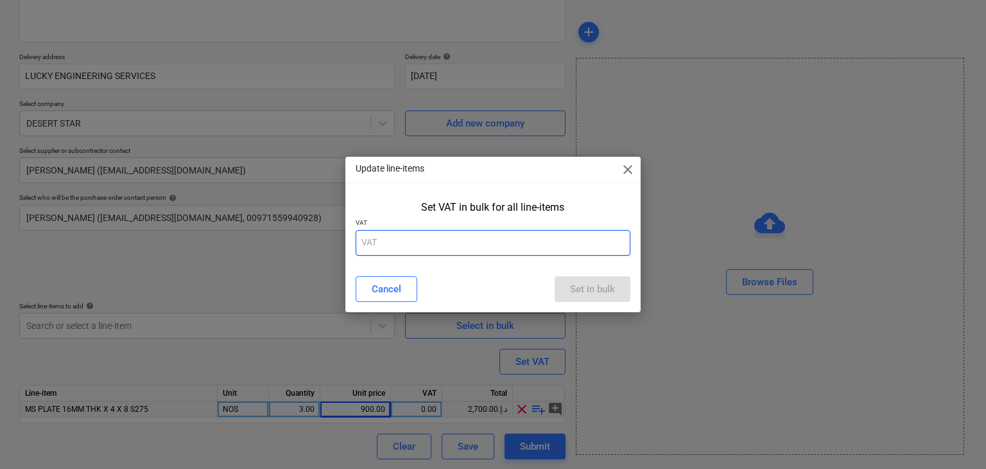
click at [466, 245] on input "text" at bounding box center [493, 243] width 275 height 26
type input "5"
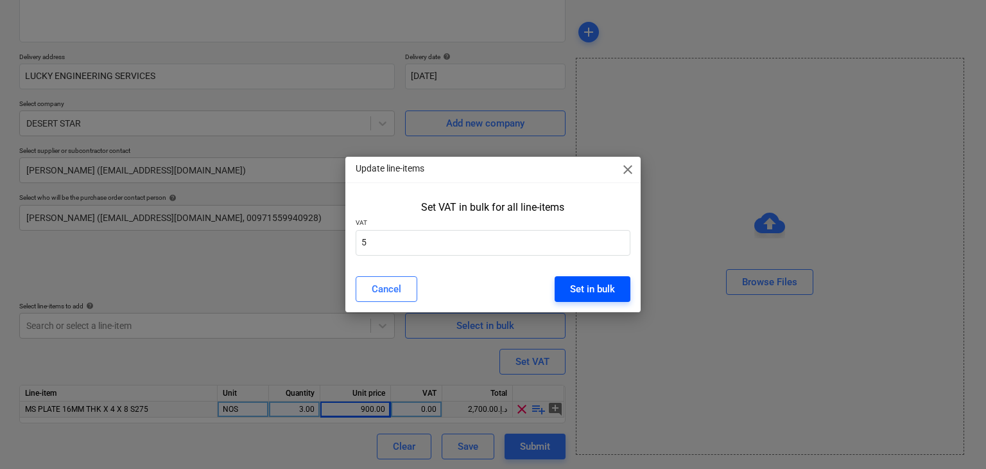
click at [607, 293] on div "Set in bulk" at bounding box center [592, 289] width 45 height 17
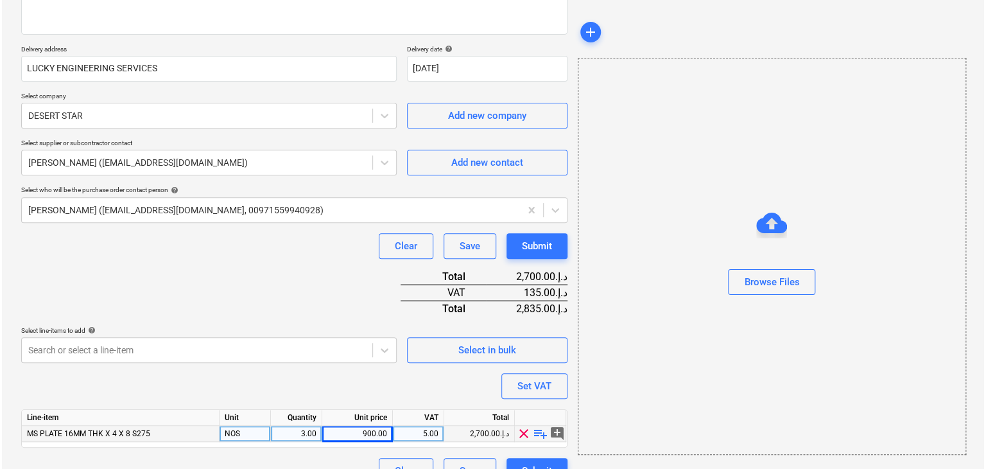
scroll to position [220, 0]
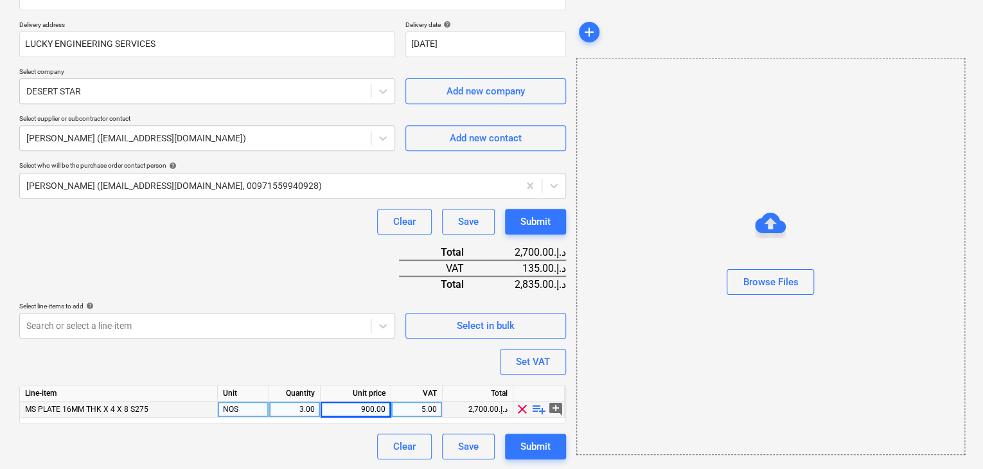
click at [537, 432] on div "Purchase order name help Purchase order Purchase order reference number help .L…" at bounding box center [292, 172] width 546 height 573
click at [532, 447] on div "Submit" at bounding box center [535, 446] width 30 height 17
type textarea "x"
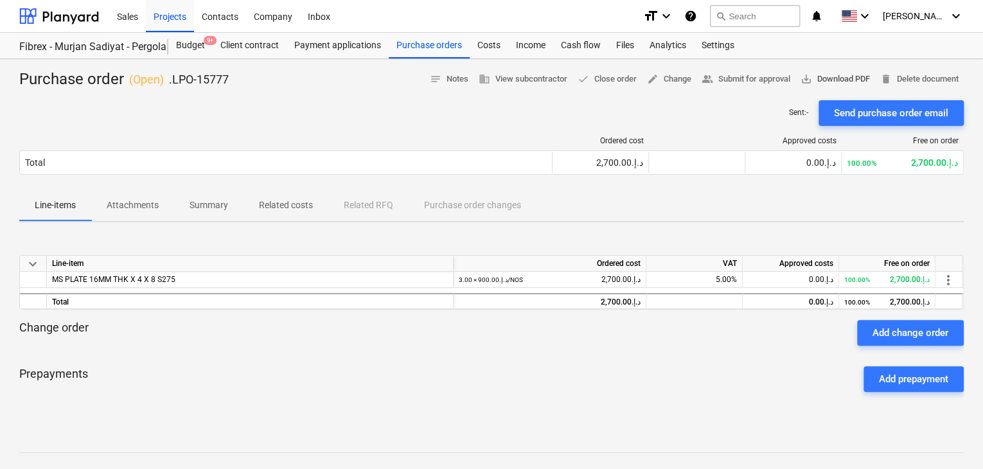
click at [855, 83] on span "save_alt Download PDF" at bounding box center [834, 79] width 69 height 15
